Goal: Task Accomplishment & Management: Contribute content

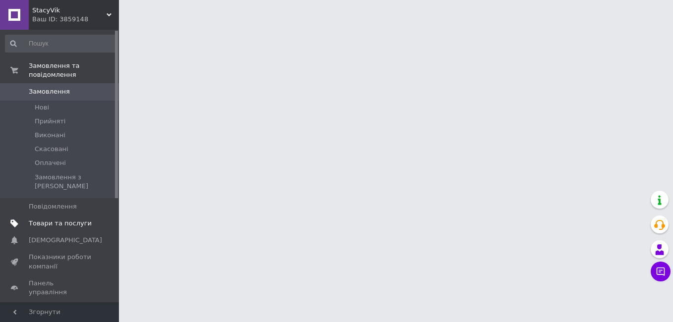
click at [53, 219] on span "Товари та послуги" at bounding box center [60, 223] width 63 height 9
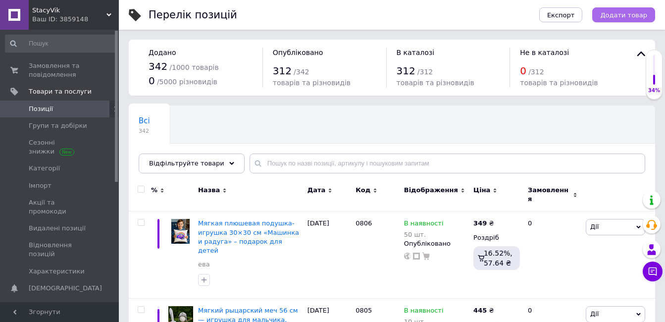
click at [623, 18] on span "Додати товар" at bounding box center [623, 14] width 47 height 7
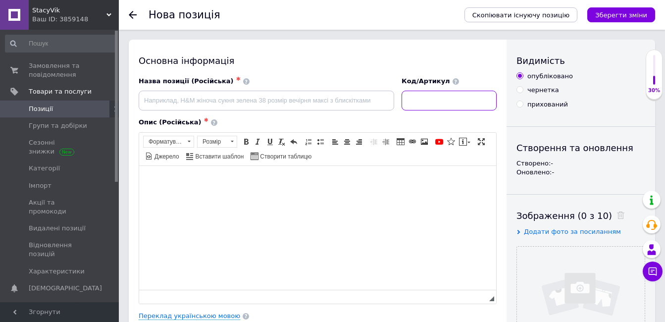
click at [483, 95] on input at bounding box center [449, 101] width 95 height 20
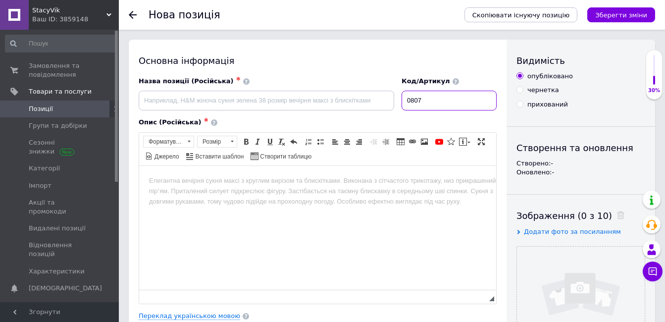
type input "0807"
click at [600, 286] on input "file" at bounding box center [581, 311] width 128 height 128
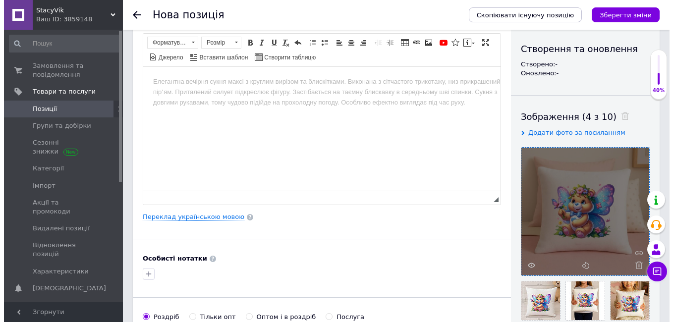
scroll to position [149, 0]
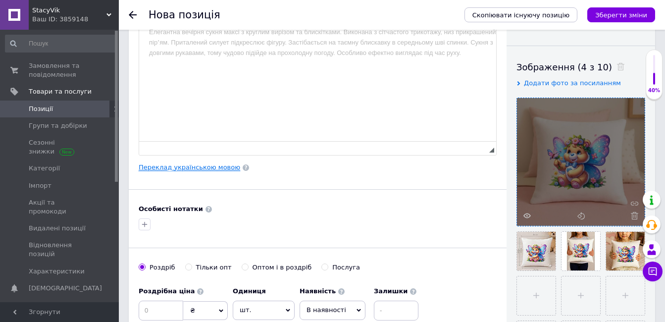
click at [189, 167] on link "Переклад українською мовою" at bounding box center [190, 167] width 102 height 8
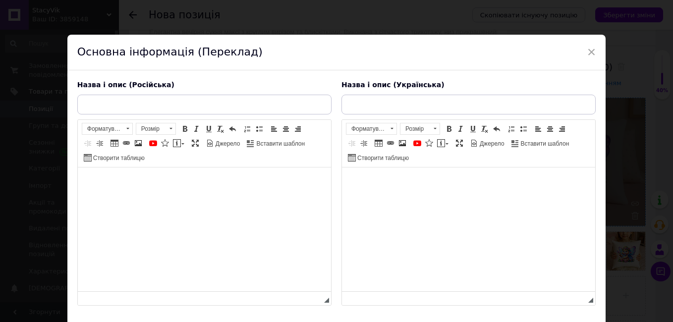
scroll to position [0, 0]
click at [432, 111] on input "text" at bounding box center [468, 105] width 254 height 20
paste input "М’яка плюшева подушка-іграшка 30×30 см «Ведмедик-фея» – подарунок для дівчинки"
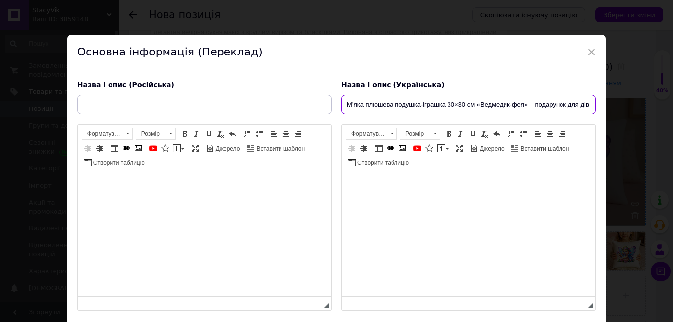
scroll to position [0, 17]
type input "М’яка плюшева подушка-іграшка 30×30 см «Ведмедик-фея» – подарунок для дівчинки"
click at [424, 203] on html at bounding box center [467, 187] width 253 height 30
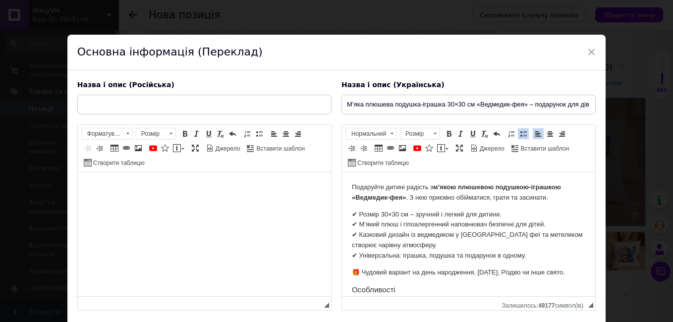
scroll to position [200, 0]
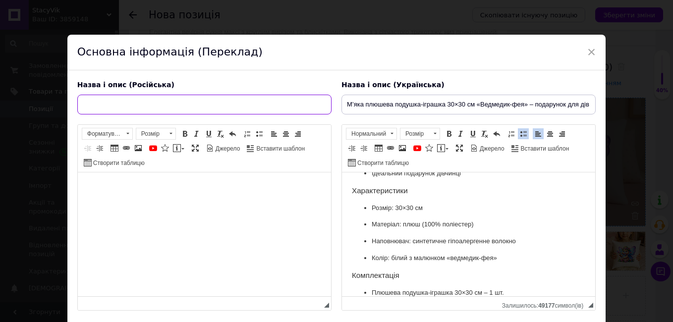
click at [271, 107] on input "text" at bounding box center [204, 105] width 254 height 20
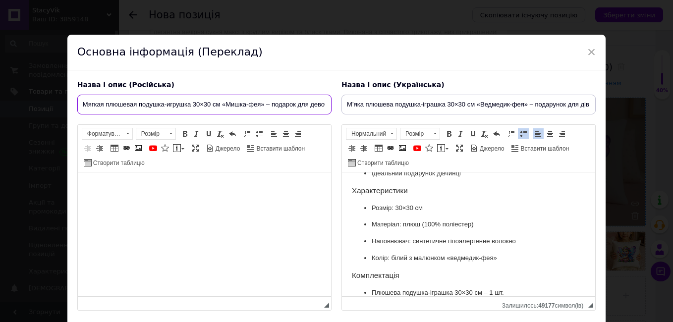
scroll to position [0, 10]
type input "Мягкая плюшевая подушка-игрушка 30×30 см «Мишка-фея» – подарок для девочки"
click at [183, 203] on html at bounding box center [203, 187] width 253 height 30
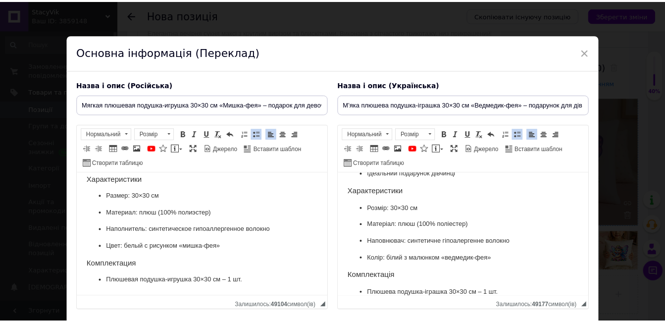
scroll to position [70, 0]
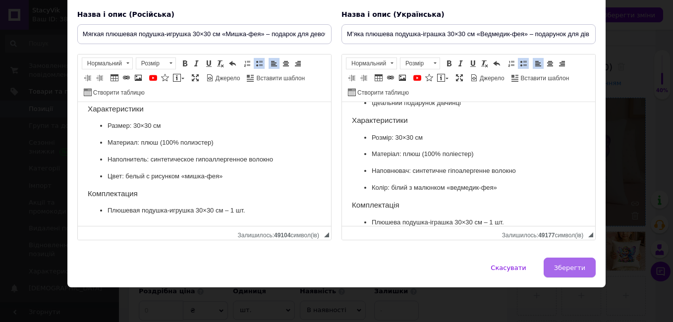
click at [576, 262] on button "Зберегти" at bounding box center [569, 268] width 52 height 20
type input "Мягкая плюшевая подушка-игрушка 30×30 см «Мишка-фея» – подарок для девочки"
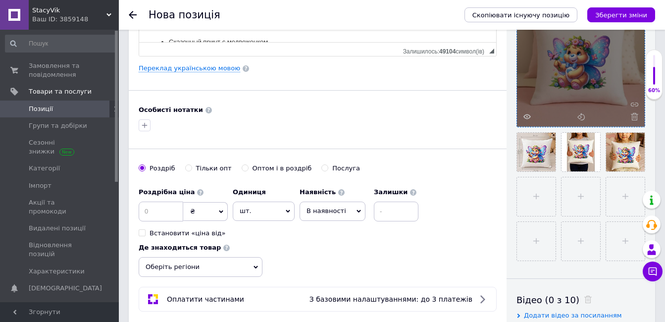
scroll to position [297, 0]
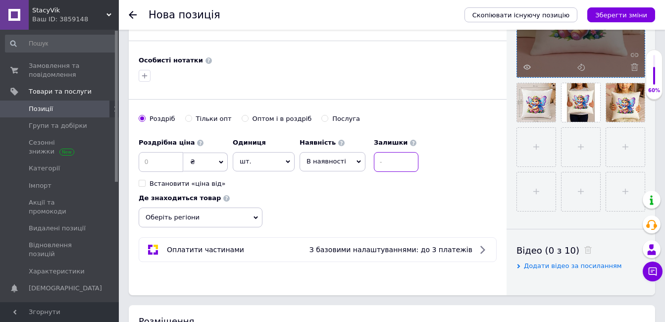
click at [390, 167] on input at bounding box center [396, 162] width 45 height 20
type input "50"
click at [165, 159] on input at bounding box center [161, 162] width 45 height 20
type input "389"
click at [402, 224] on div "Роздрібна ціна 389 ₴ $ EUR CHF GBP ¥ PLN ₸ MDL HUF KGS CNY TRY KRW lei Встанови…" at bounding box center [318, 180] width 358 height 94
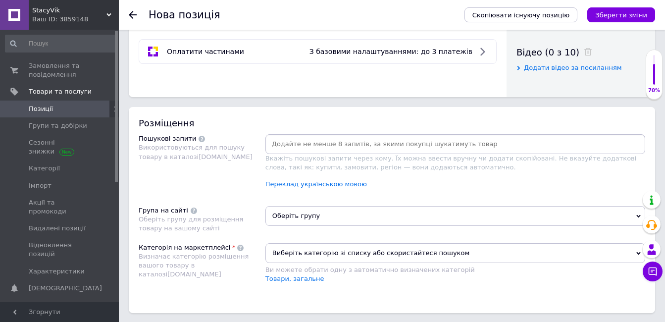
scroll to position [545, 0]
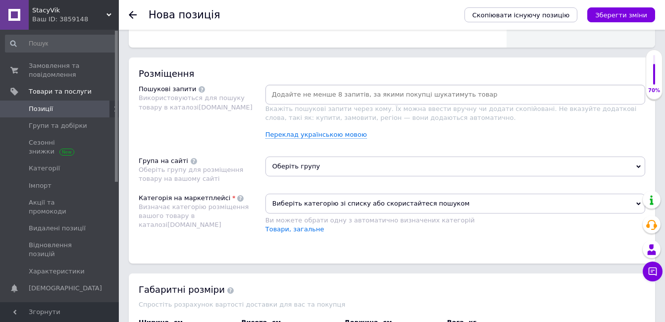
click at [393, 94] on input at bounding box center [455, 94] width 376 height 15
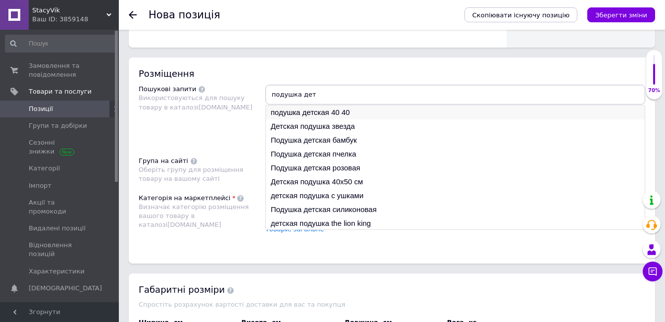
type input "подушка дет"
click at [386, 111] on li "подушка детская 40 40" at bounding box center [455, 112] width 379 height 14
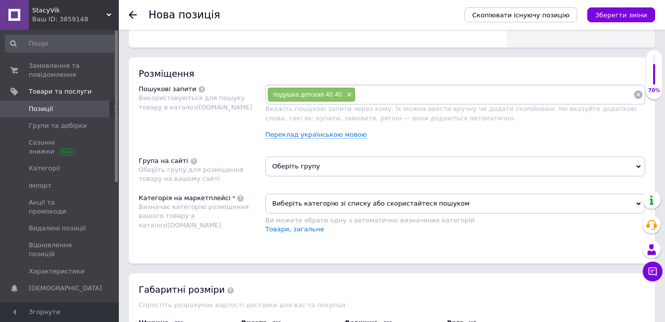
click at [391, 94] on input at bounding box center [495, 94] width 278 height 15
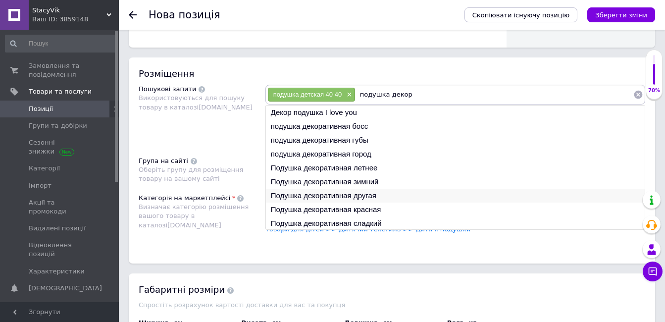
type input "подушка декор"
click at [379, 195] on li "Подушка декоративная другая" at bounding box center [455, 196] width 379 height 14
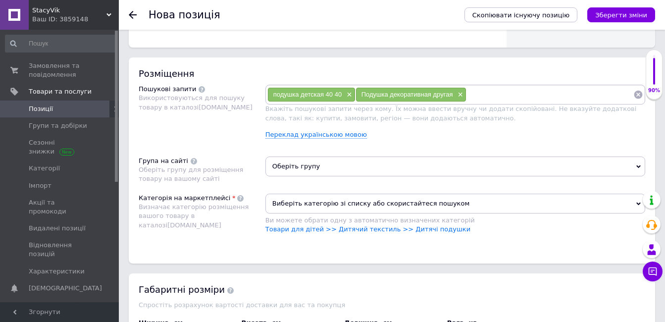
scroll to position [594, 0]
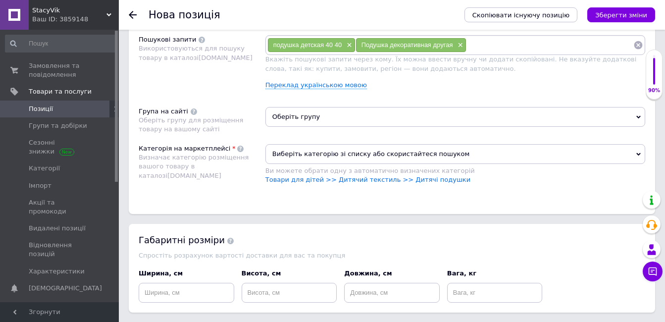
click at [377, 116] on span "Оберіть групу" at bounding box center [455, 117] width 380 height 20
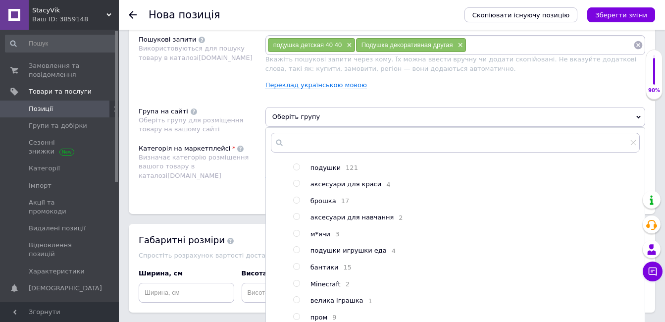
scroll to position [154, 0]
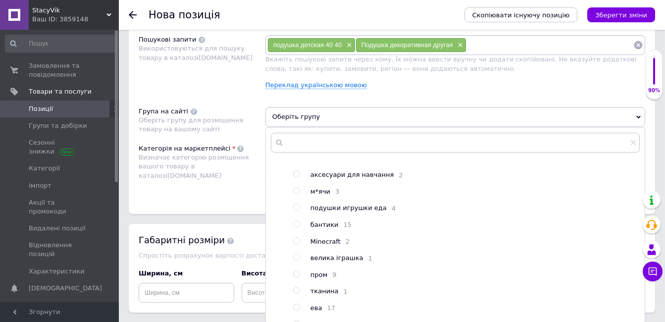
click at [296, 307] on input "radio" at bounding box center [296, 307] width 6 height 6
radio input "true"
click at [253, 203] on div "Розміщення Пошукові запити Використовуються для пошуку товару в каталозі [DOMAI…" at bounding box center [392, 111] width 526 height 206
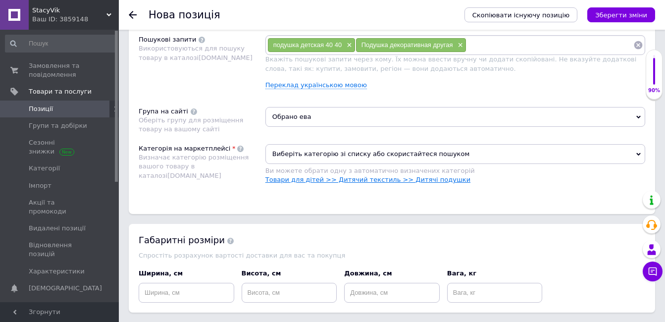
click at [302, 181] on link "Товари для дітей >> Дитячий текстиль >> Дитячі подушки" at bounding box center [367, 179] width 205 height 7
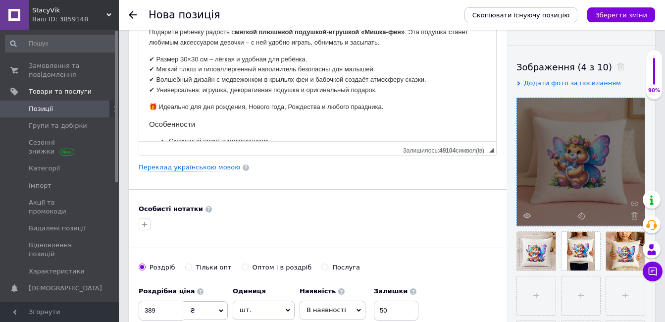
scroll to position [99, 0]
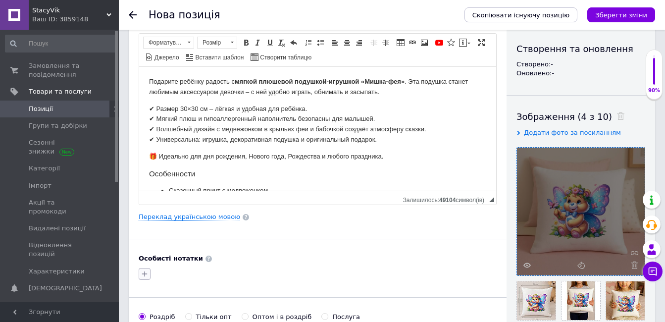
click at [147, 272] on icon "button" at bounding box center [145, 274] width 8 height 8
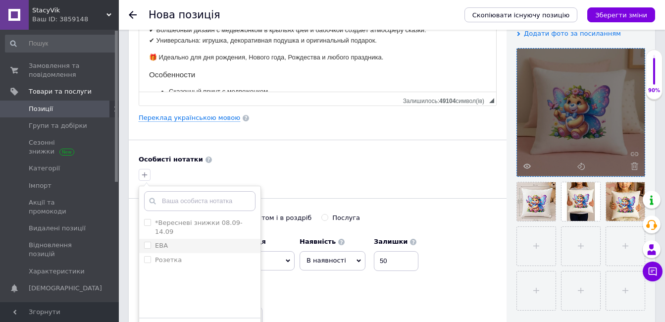
click at [149, 242] on input "ЕВА" at bounding box center [147, 245] width 6 height 6
checkbox input "true"
click at [259, 167] on div "*Вересневі знижки [DATE]-[DATE] [PERSON_NAME] Створити мітку Додати мітку" at bounding box center [318, 175] width 362 height 16
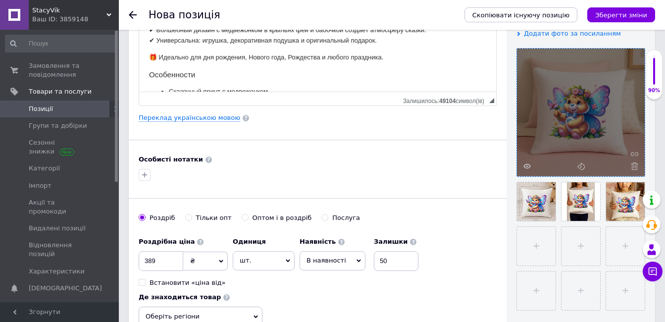
scroll to position [248, 0]
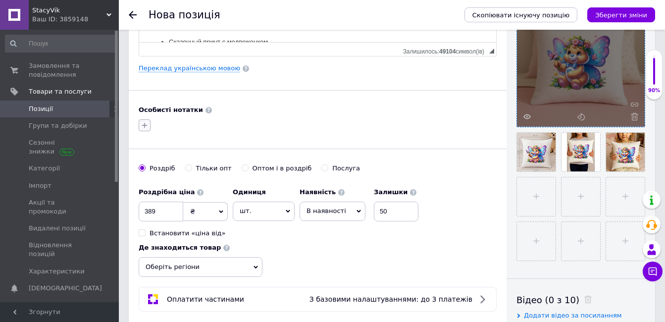
click at [144, 129] on button "button" at bounding box center [145, 125] width 12 height 12
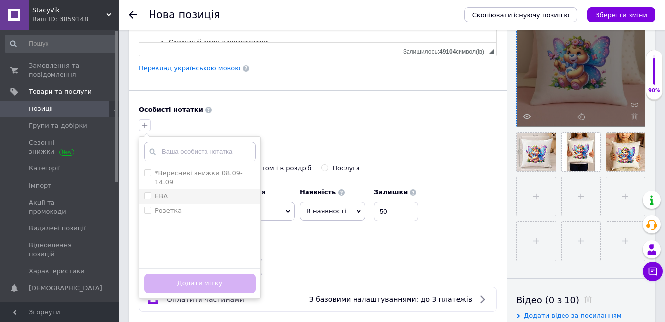
click at [149, 192] on input "ЕВА" at bounding box center [147, 195] width 6 height 6
checkbox input "true"
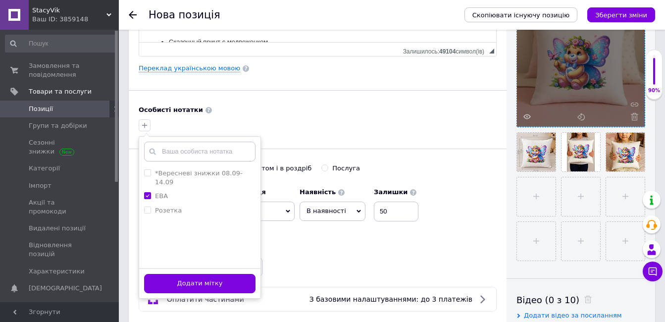
drag, startPoint x: 184, startPoint y: 282, endPoint x: 198, endPoint y: 269, distance: 19.3
click at [184, 282] on button "Додати мітку" at bounding box center [199, 283] width 111 height 19
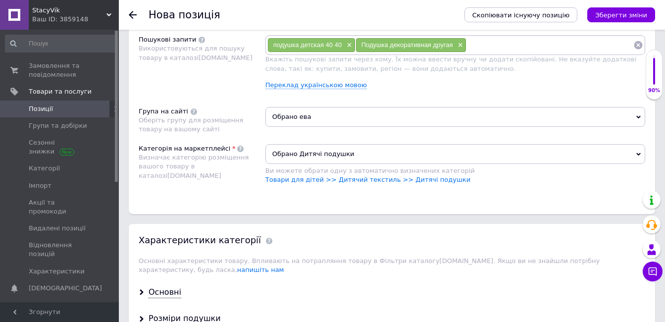
scroll to position [743, 0]
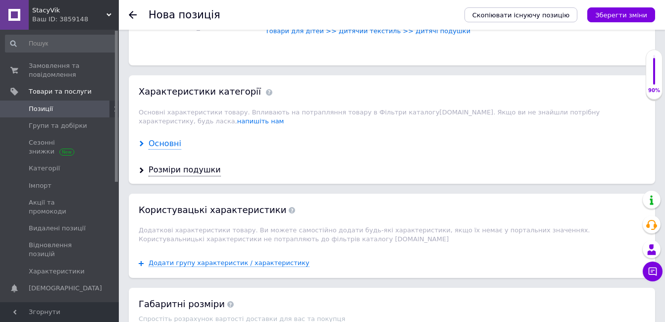
click at [166, 138] on div "Основні" at bounding box center [165, 143] width 33 height 11
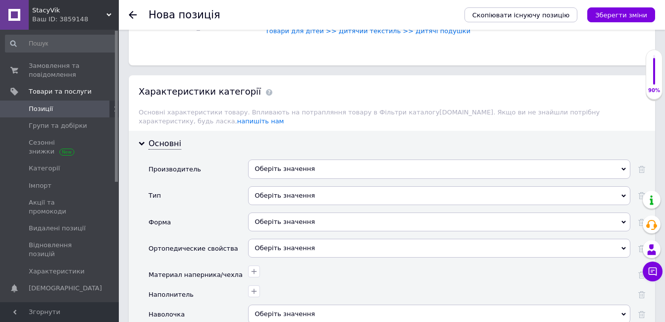
click at [352, 164] on div "Оберіть значення" at bounding box center [439, 168] width 382 height 19
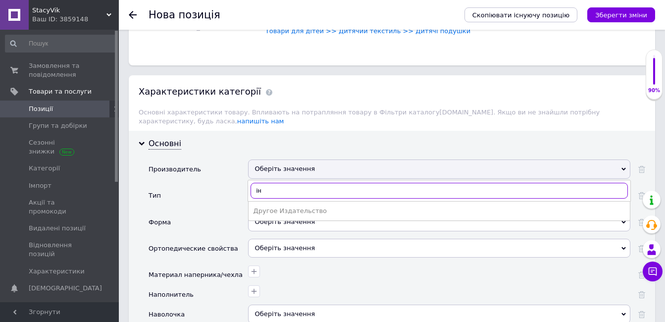
type input "і"
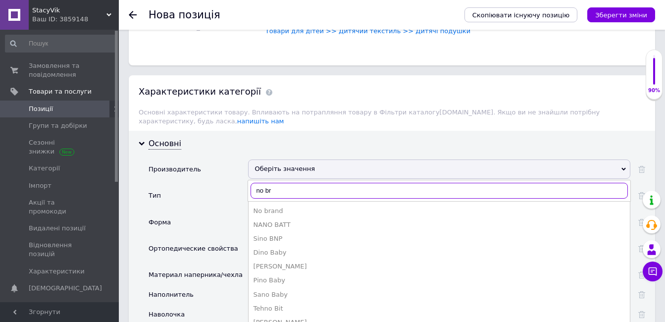
type input "no br"
click at [309, 207] on div "No brand" at bounding box center [439, 211] width 371 height 9
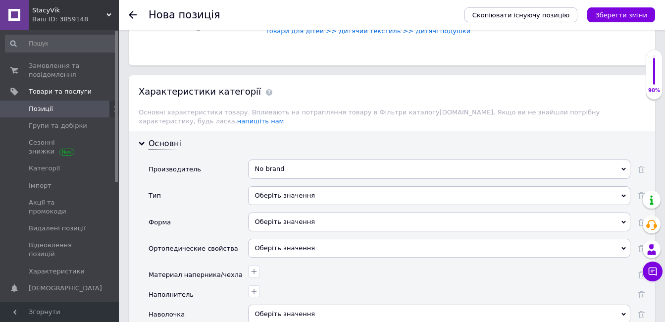
click at [305, 186] on div "Оберіть значення" at bounding box center [439, 195] width 382 height 19
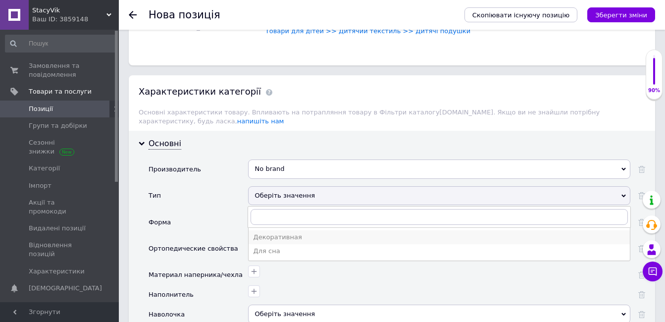
click at [307, 233] on div "Декоративная" at bounding box center [439, 237] width 371 height 9
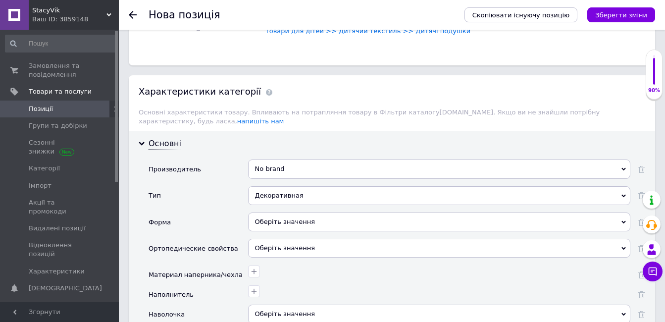
click at [308, 212] on div "Оберіть значення" at bounding box center [439, 221] width 382 height 19
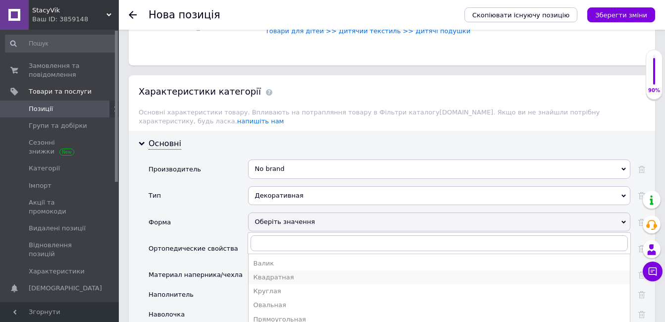
click at [296, 273] on div "Квадратная" at bounding box center [439, 277] width 371 height 9
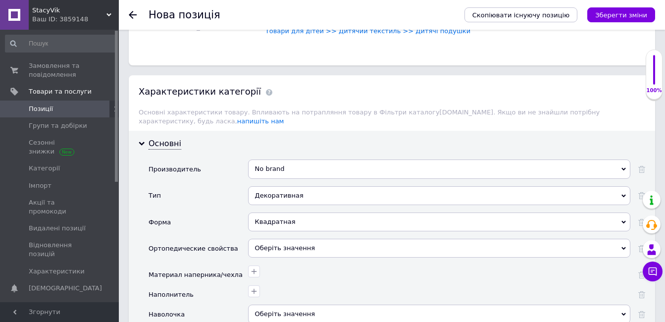
scroll to position [842, 0]
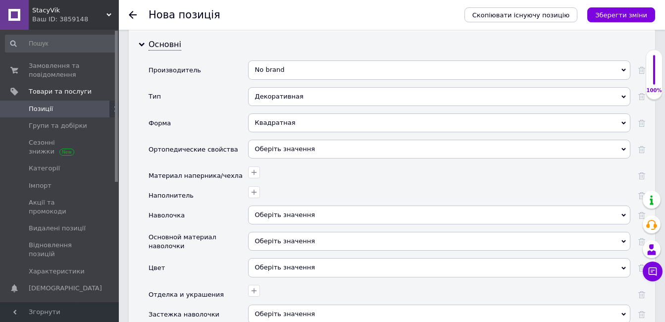
click at [313, 140] on span "Оберіть значення" at bounding box center [439, 149] width 382 height 19
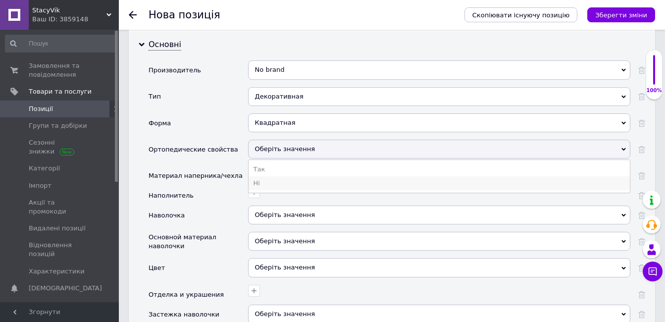
click at [307, 176] on li "Ні" at bounding box center [439, 183] width 381 height 14
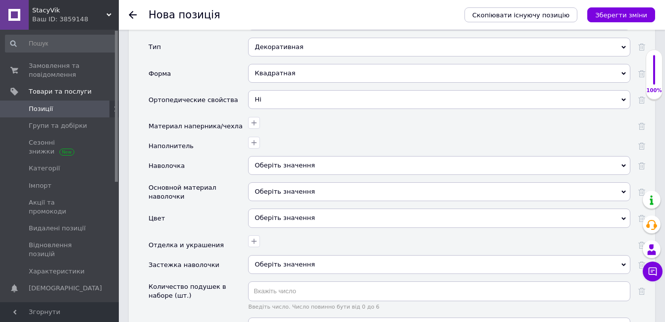
scroll to position [941, 0]
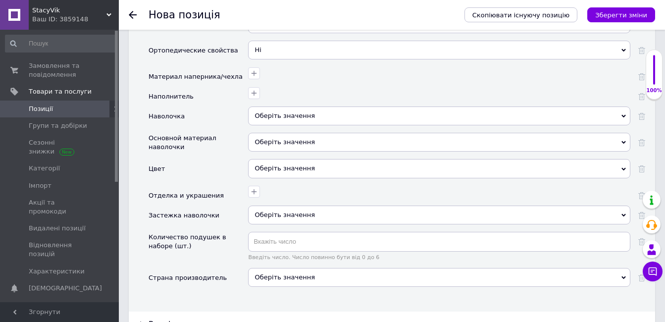
click at [305, 160] on div "Оберіть значення" at bounding box center [439, 168] width 382 height 19
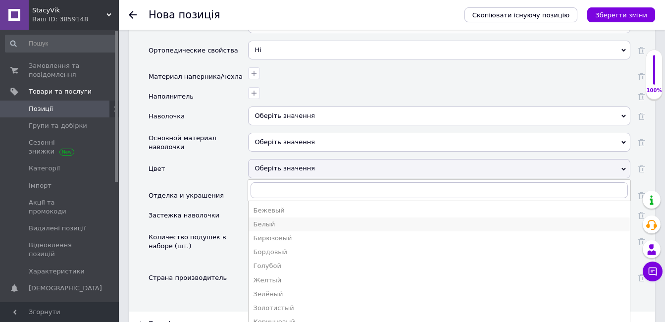
click at [281, 220] on div "Белый" at bounding box center [439, 224] width 371 height 9
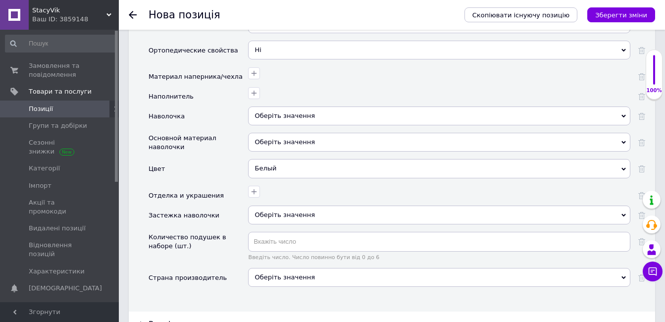
scroll to position [991, 0]
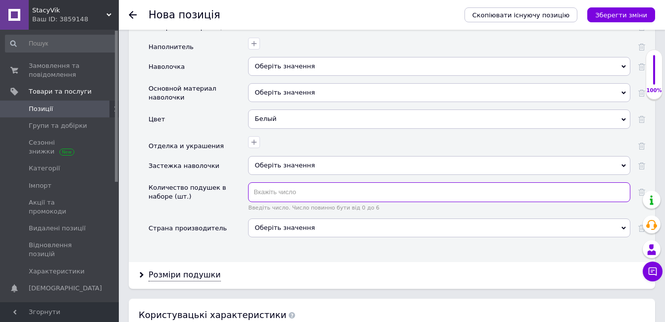
click at [301, 182] on input "text" at bounding box center [439, 192] width 382 height 20
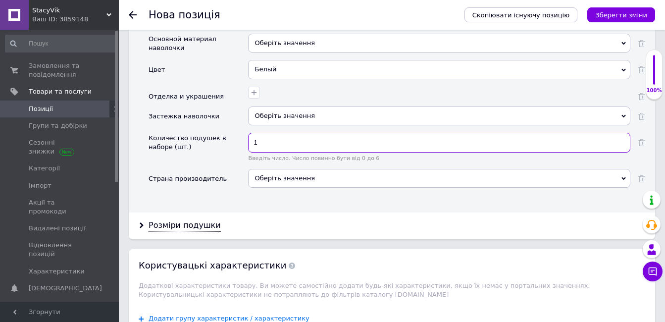
scroll to position [1090, 0]
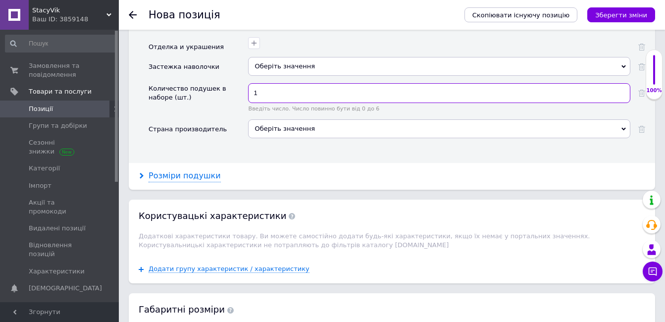
type input "1"
click at [200, 170] on div "Розміри подушки" at bounding box center [185, 175] width 72 height 11
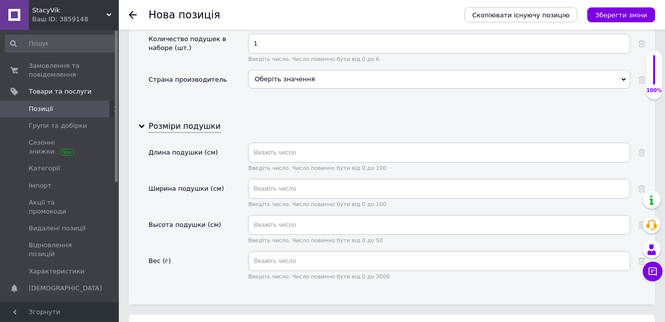
scroll to position [1189, 0]
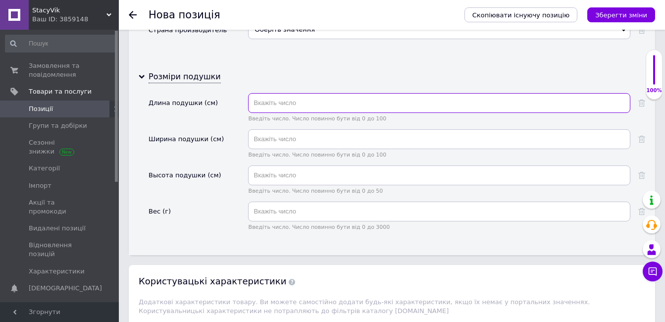
click at [313, 96] on input "text" at bounding box center [439, 103] width 382 height 20
type input "30"
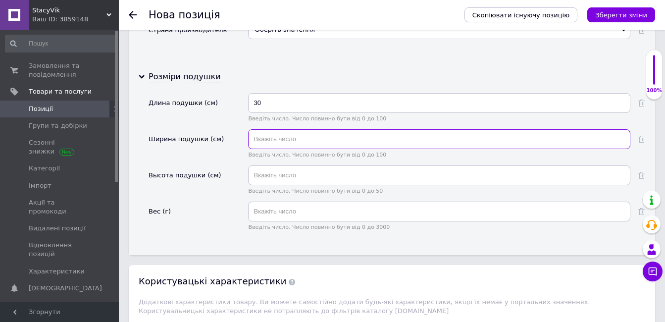
click at [311, 137] on input "text" at bounding box center [439, 139] width 382 height 20
type input "30"
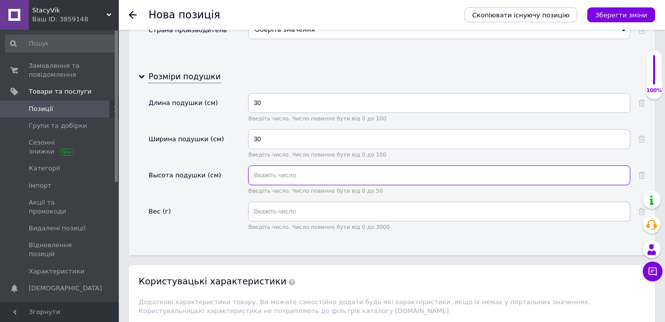
click at [304, 170] on input "text" at bounding box center [439, 175] width 382 height 20
type input "15"
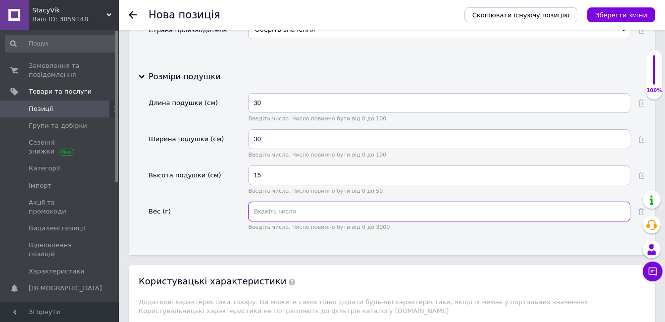
click at [289, 202] on input "text" at bounding box center [439, 212] width 382 height 20
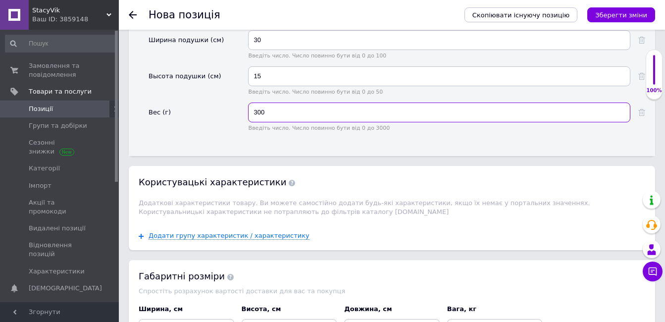
scroll to position [1387, 0]
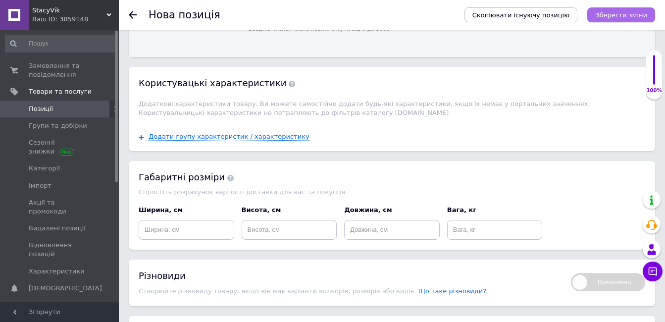
type input "300"
click at [607, 16] on icon "Зберегти зміни" at bounding box center [621, 14] width 52 height 7
